Goal: Find contact information: Find contact information

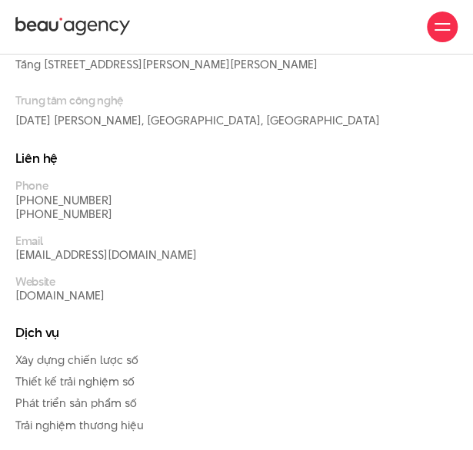
scroll to position [3999, 0]
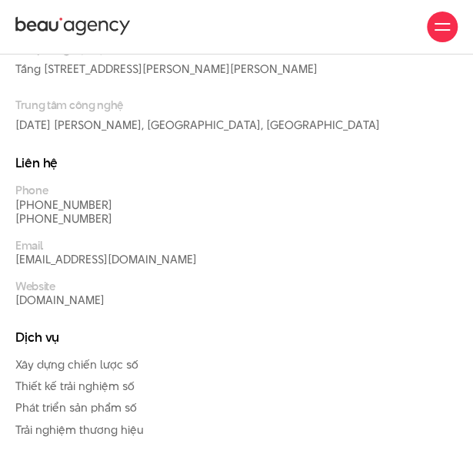
click at [106, 223] on p "[PHONE_NUMBER]" at bounding box center [197, 219] width 365 height 14
drag, startPoint x: 111, startPoint y: 217, endPoint x: 12, endPoint y: 217, distance: 98.4
click at [12, 217] on div "Liên hệ Phone (+84) 97 531 9889 (+84) 86 929 1771 Email info@beau.vn Website be…" at bounding box center [236, 244] width 456 height 174
copy link "[PHONE_NUMBER]"
drag, startPoint x: 90, startPoint y: 257, endPoint x: 10, endPoint y: 264, distance: 80.2
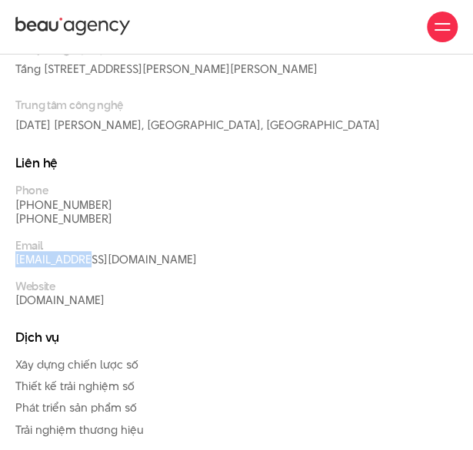
click at [10, 264] on div "Liên hệ Phone (+84) 97 531 9889 (+84) 86 929 1771 Email info@beau.vn Website be…" at bounding box center [236, 244] width 456 height 174
copy link "[EMAIL_ADDRESS][DOMAIN_NAME]"
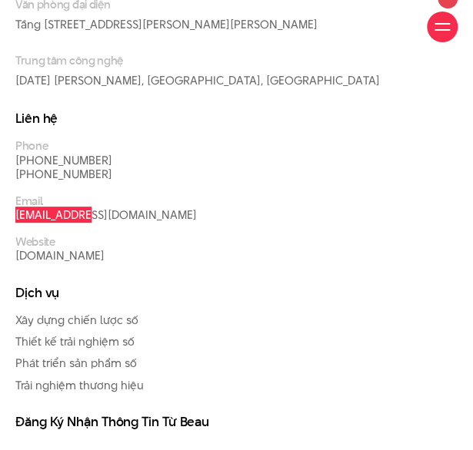
scroll to position [4153, 0]
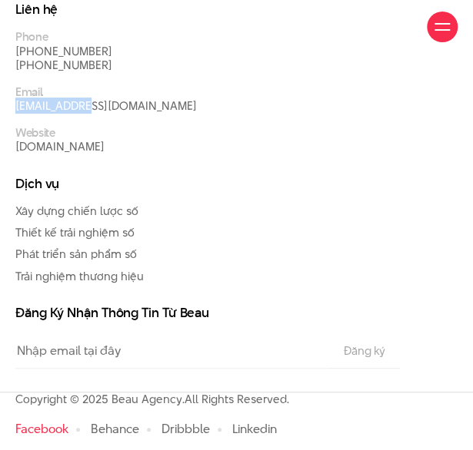
click at [48, 426] on link "Facebook" at bounding box center [41, 429] width 53 height 18
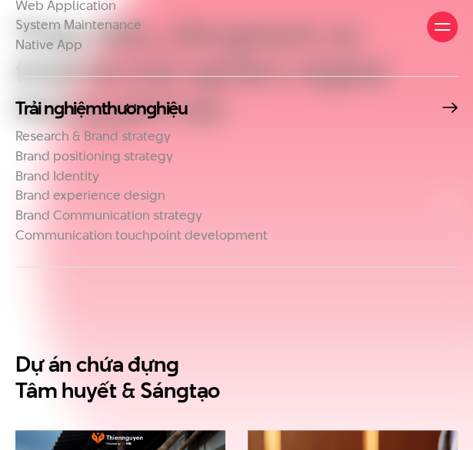
scroll to position [4153, 0]
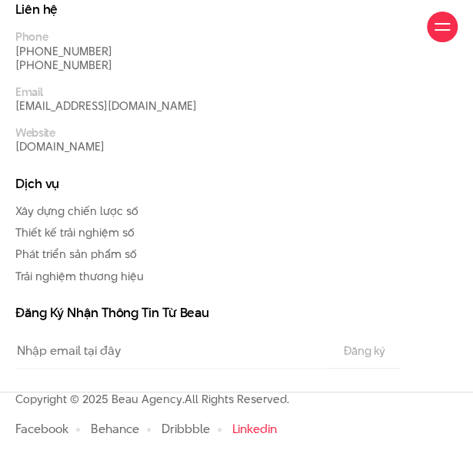
click at [251, 430] on link "Linkedin" at bounding box center [254, 429] width 45 height 18
